Goal: Task Accomplishment & Management: Complete application form

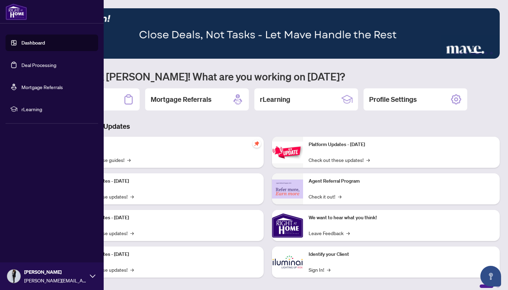
click at [39, 65] on link "Deal Processing" at bounding box center [38, 65] width 35 height 6
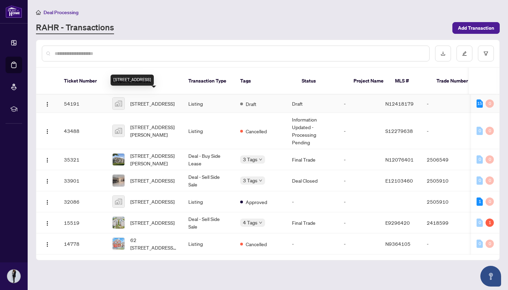
click at [143, 100] on span "[STREET_ADDRESS]" at bounding box center [152, 104] width 44 height 8
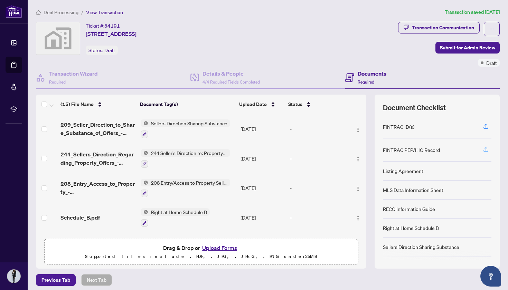
click at [485, 148] on icon "button" at bounding box center [485, 149] width 6 height 6
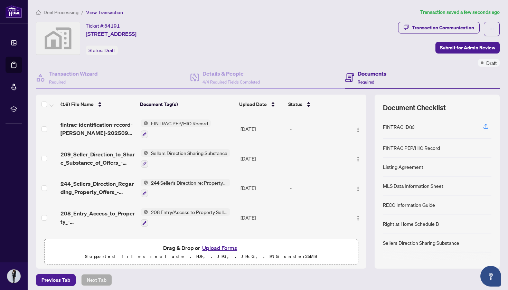
click at [406, 127] on div "FINTRAC ID(s)" at bounding box center [398, 127] width 31 height 8
click at [486, 126] on icon "button" at bounding box center [485, 126] width 6 height 6
click at [485, 125] on icon "button" at bounding box center [485, 126] width 6 height 6
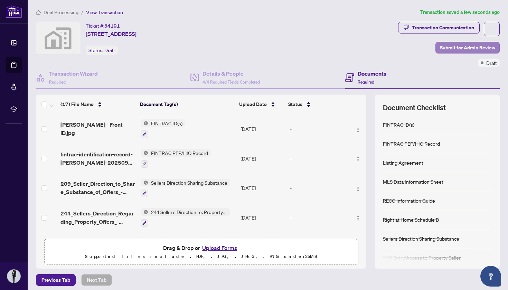
click at [450, 46] on span "Submit for Admin Review" at bounding box center [467, 47] width 55 height 11
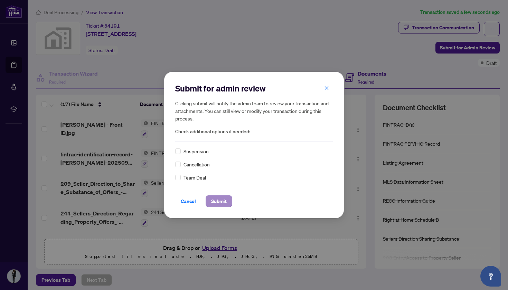
click at [217, 204] on span "Submit" at bounding box center [219, 201] width 16 height 11
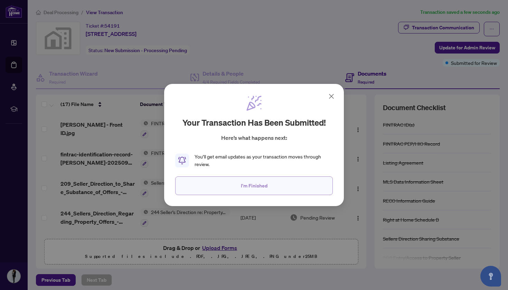
click at [223, 182] on button "I'm Finished" at bounding box center [253, 185] width 157 height 19
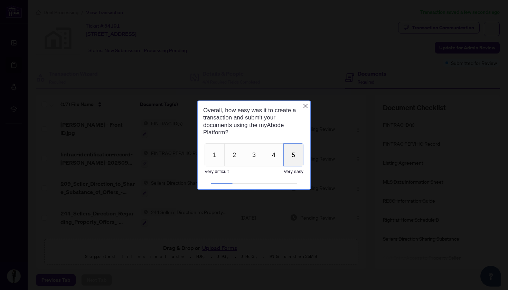
click at [291, 155] on button "5" at bounding box center [293, 154] width 20 height 23
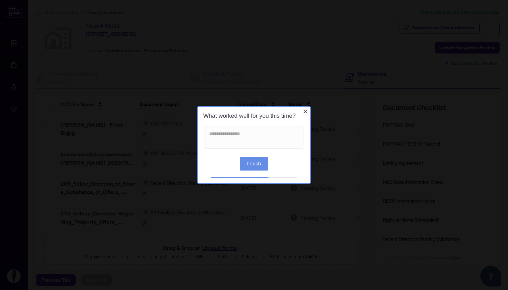
click at [255, 167] on button "Finish" at bounding box center [254, 163] width 28 height 13
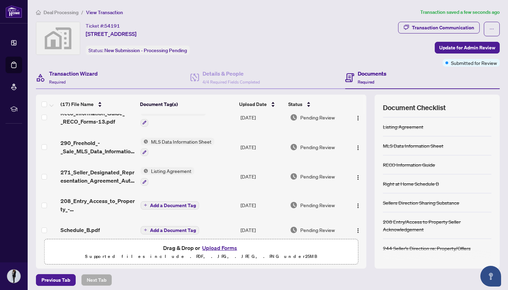
scroll to position [36, 0]
